Goal: Task Accomplishment & Management: Use online tool/utility

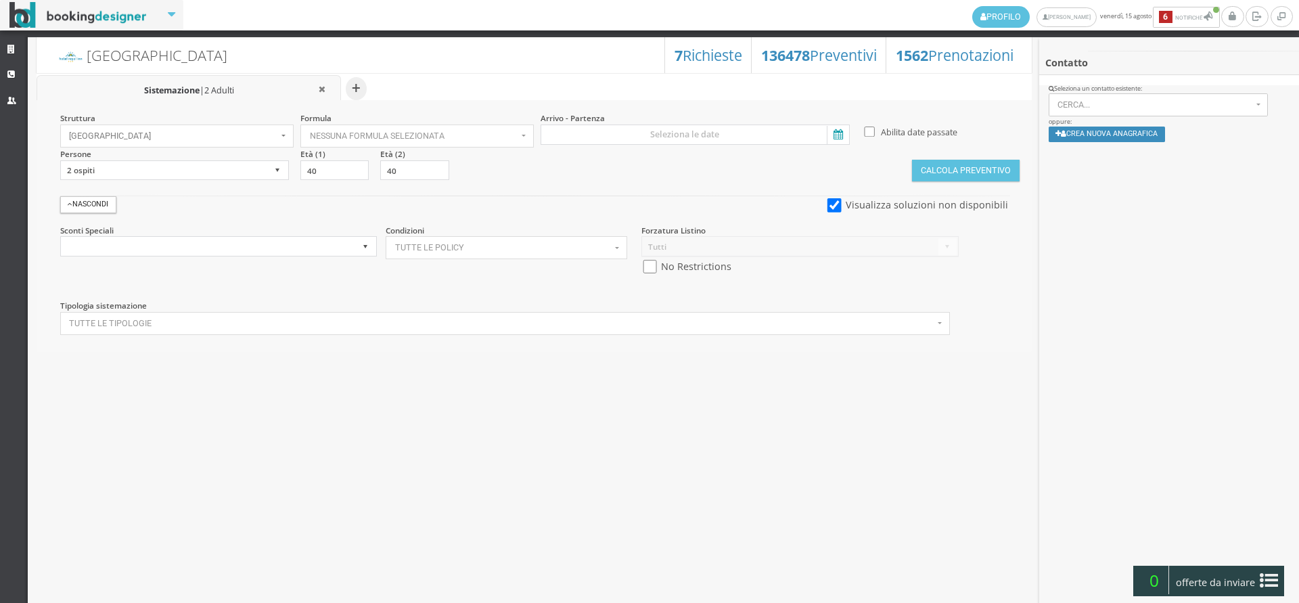
select select
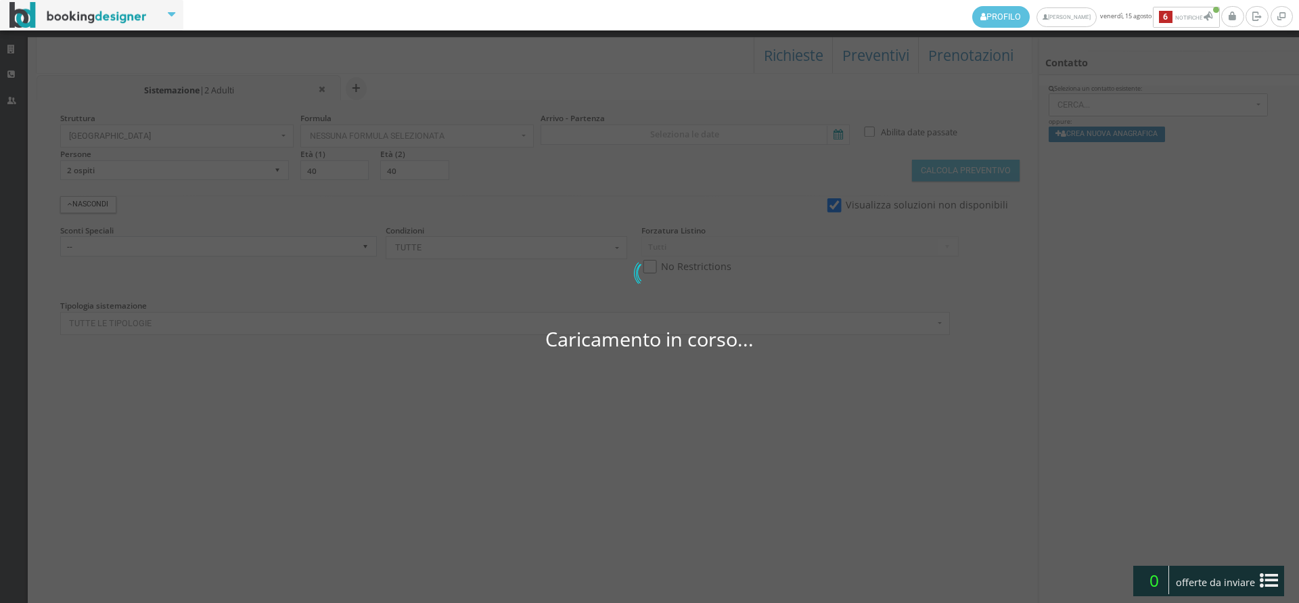
select select
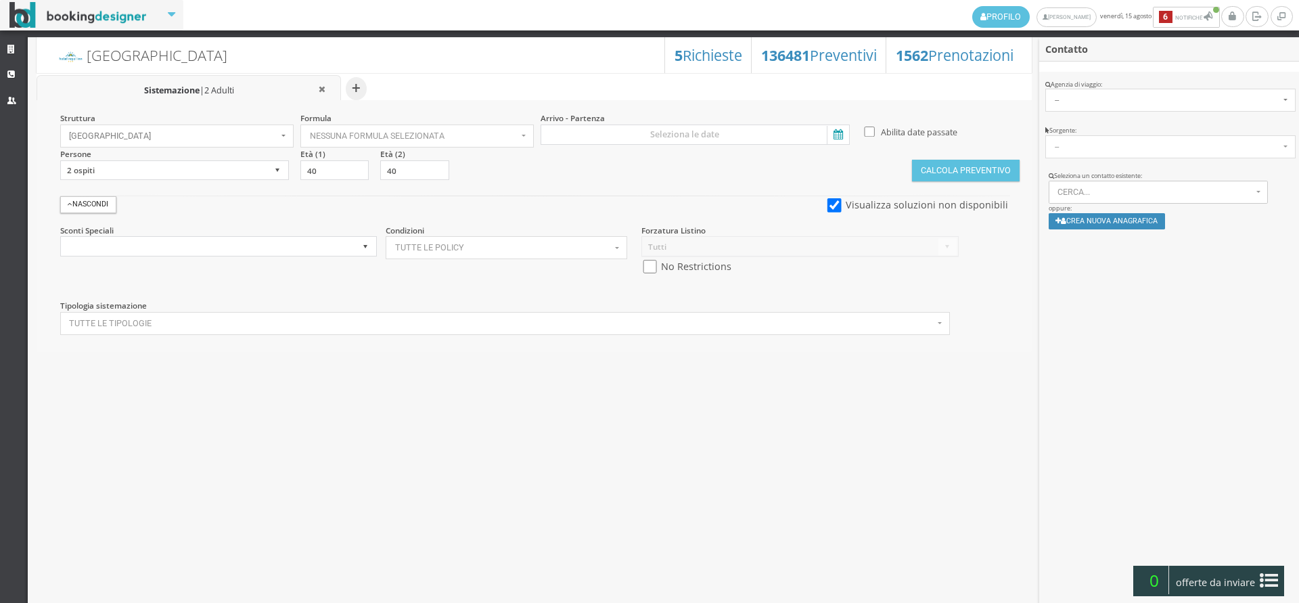
click at [12, 35] on div "Profilo [PERSON_NAME] [DATE] 6 Notifiche Notifiche 6 [GEOGRAPHIC_DATA]" at bounding box center [649, 301] width 1299 height 603
click at [9, 46] on icon at bounding box center [12, 49] width 11 height 9
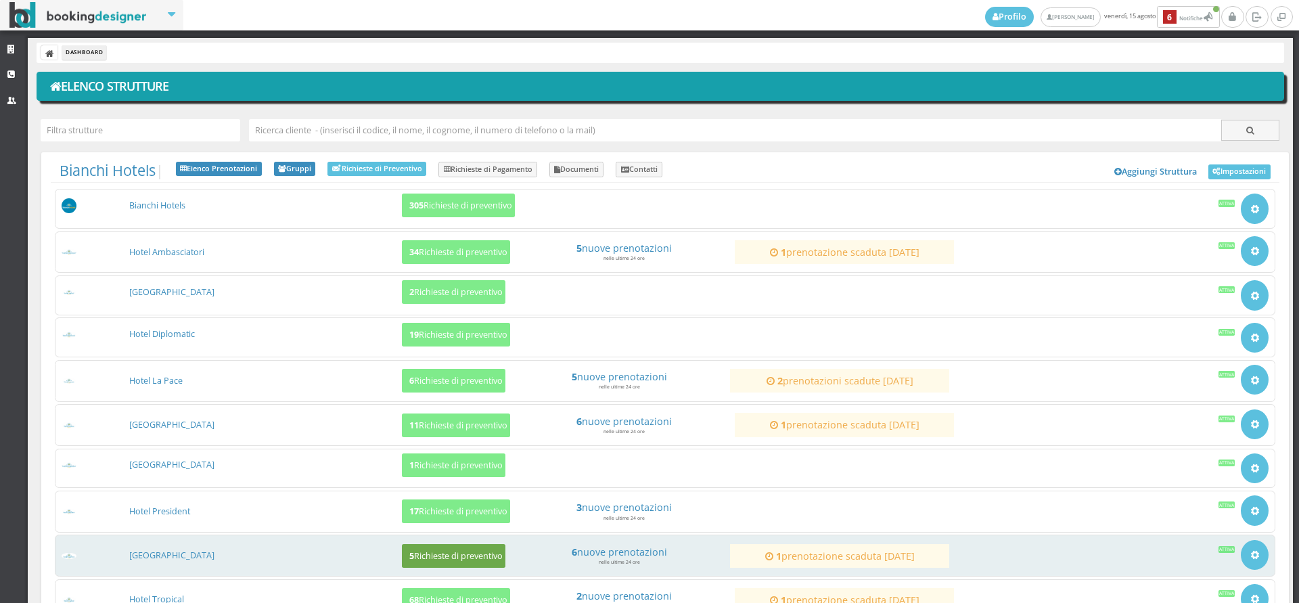
scroll to position [154, 0]
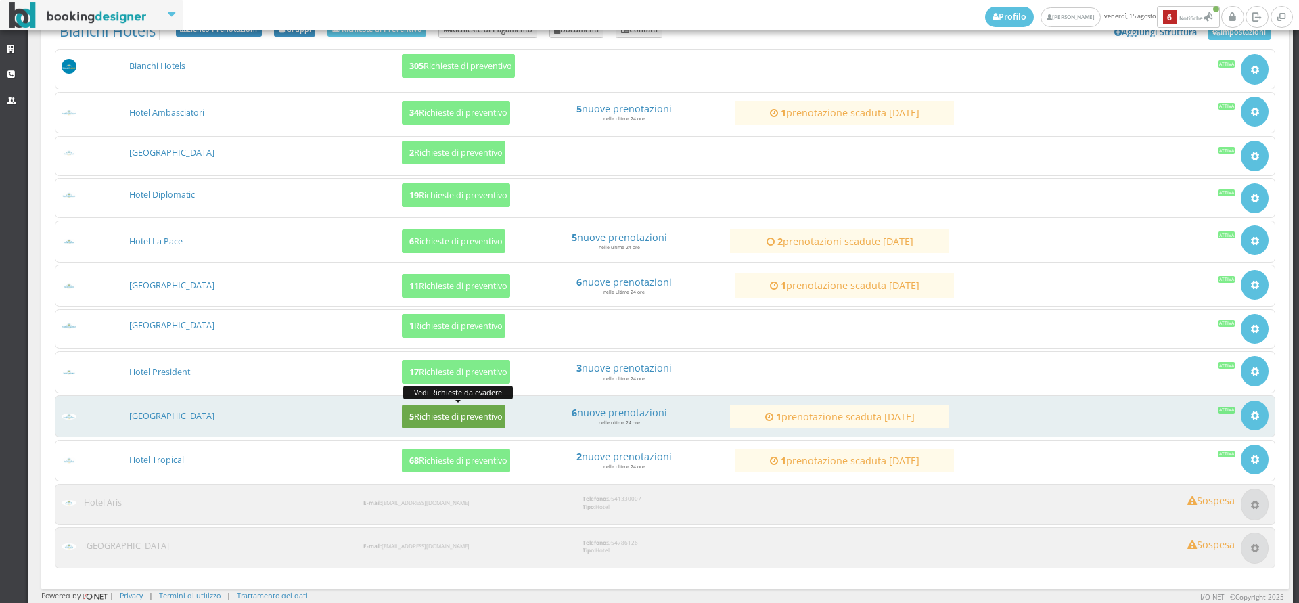
click at [434, 413] on h5 "5 Richieste di preventivo" at bounding box center [453, 416] width 97 height 10
